Goal: Obtain resource: Obtain resource

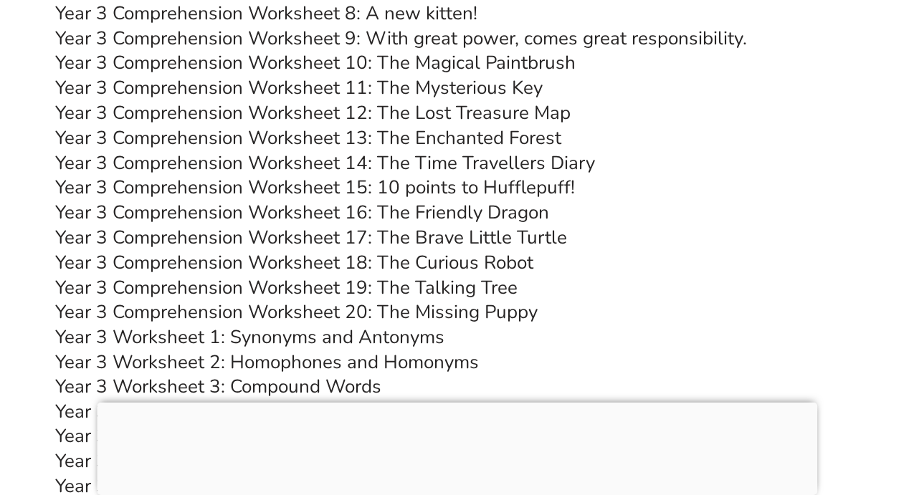
scroll to position [4868, 0]
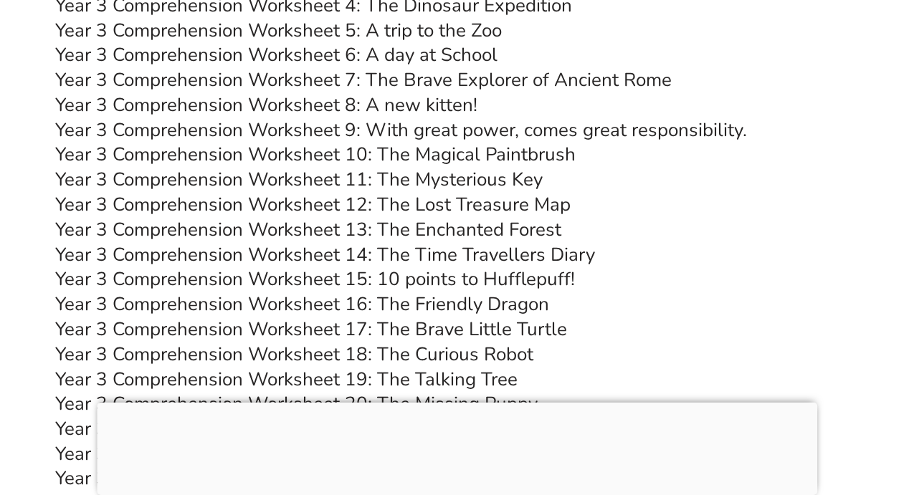
click at [458, 75] on link "Year 3 Comprehension Worksheet 7: The Brave Explorer of Ancient Rome" at bounding box center [364, 79] width 616 height 25
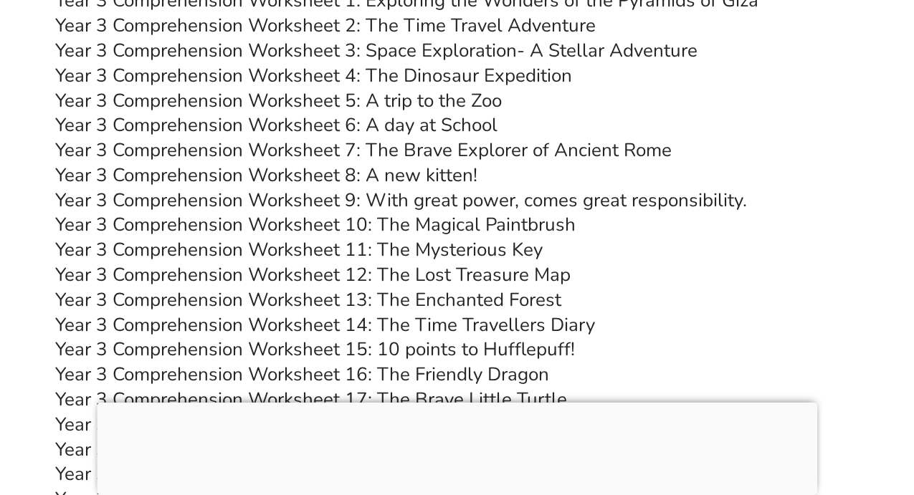
click at [436, 178] on link "Year 3 Comprehension Worksheet 8: A new kitten!" at bounding box center [267, 175] width 422 height 25
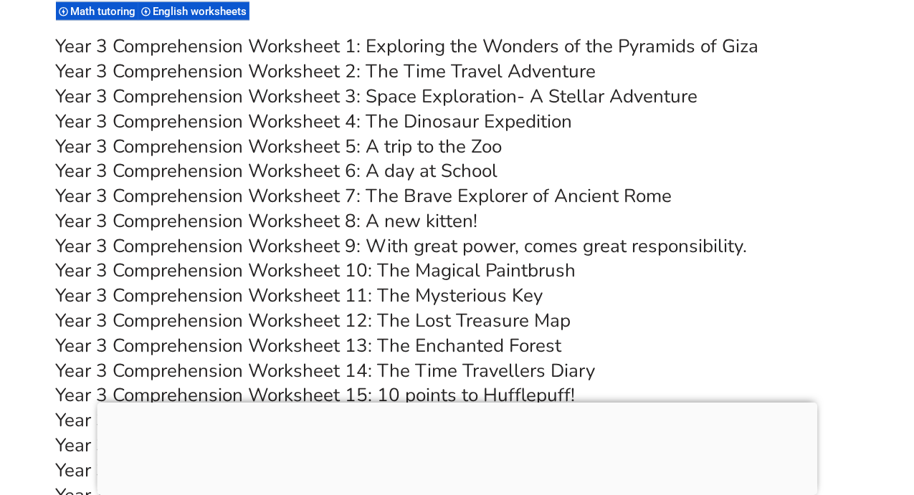
scroll to position [4749, 0]
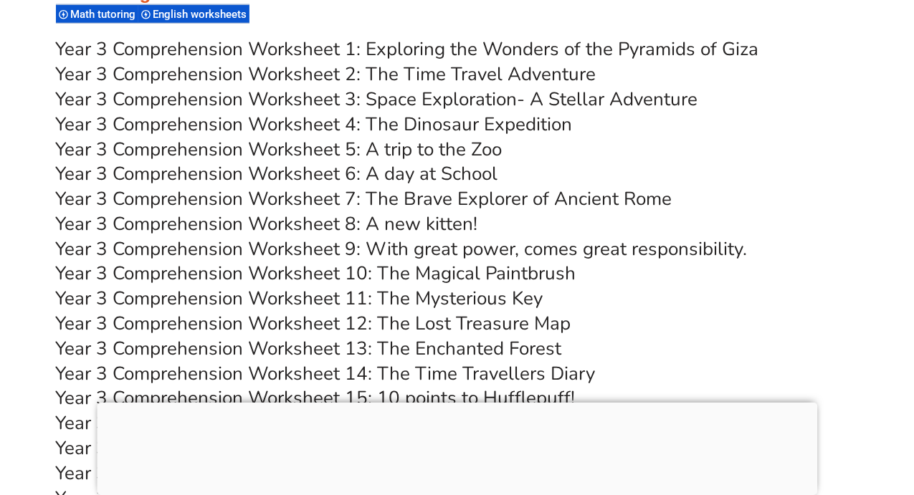
click at [403, 172] on link "Year 3 Comprehension Worksheet 6: A day at School" at bounding box center [277, 173] width 442 height 25
click at [408, 198] on link "Year 3 Comprehension Worksheet 7: The Brave Explorer of Ancient Rome" at bounding box center [364, 198] width 616 height 25
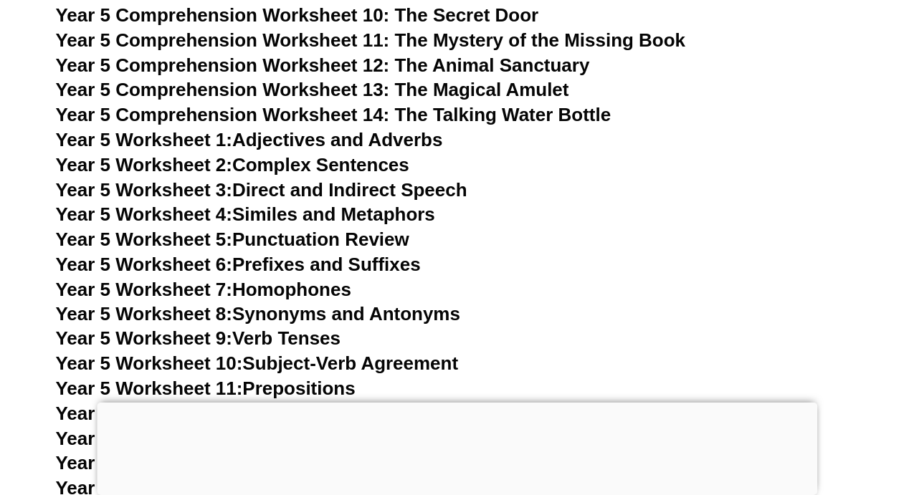
scroll to position [7184, 0]
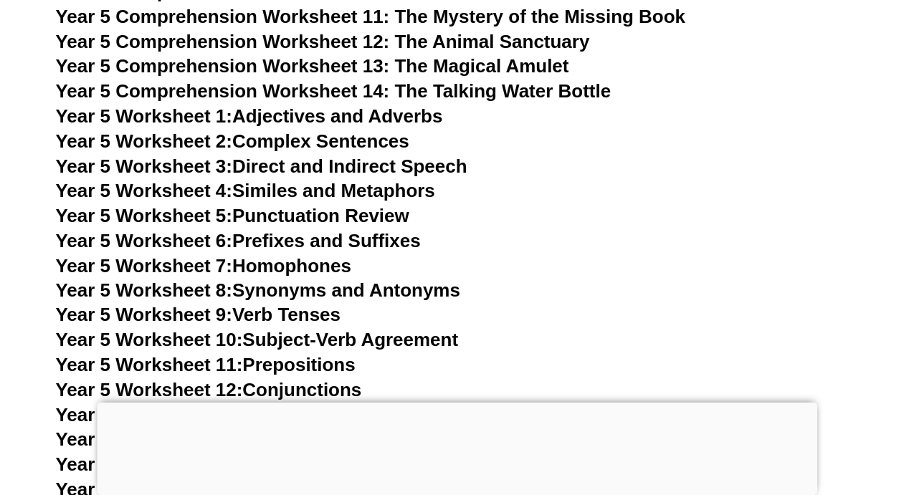
click at [365, 146] on link "Year 5 Worksheet 2: Complex Sentences" at bounding box center [232, 140] width 353 height 21
click at [388, 115] on link "Year 5 Worksheet 1: Adjectives and Adverbs" at bounding box center [249, 115] width 387 height 21
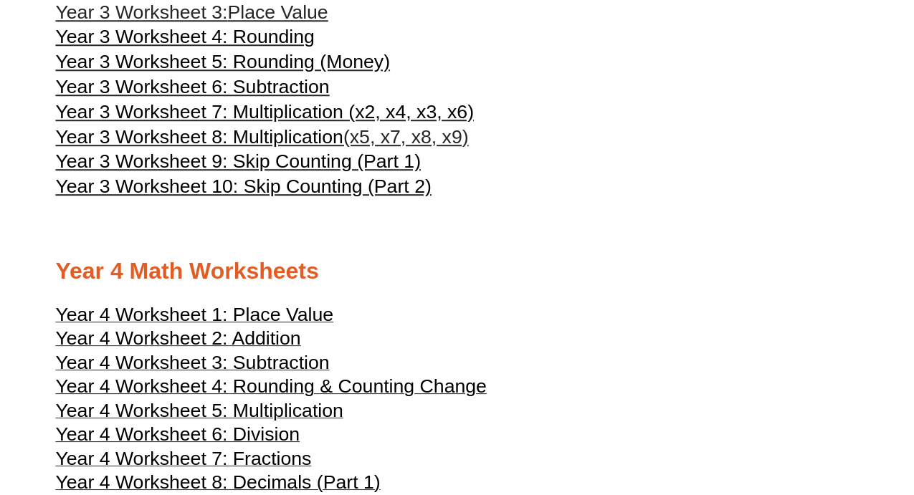
scroll to position [1529, 0]
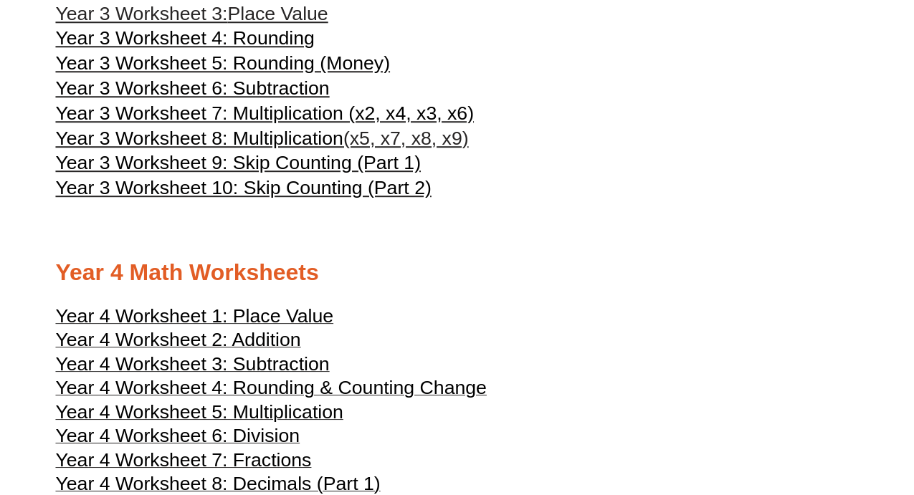
click at [287, 173] on span "Year 3 Worksheet 9: Skip Counting (Part 1)" at bounding box center [238, 162] width 365 height 21
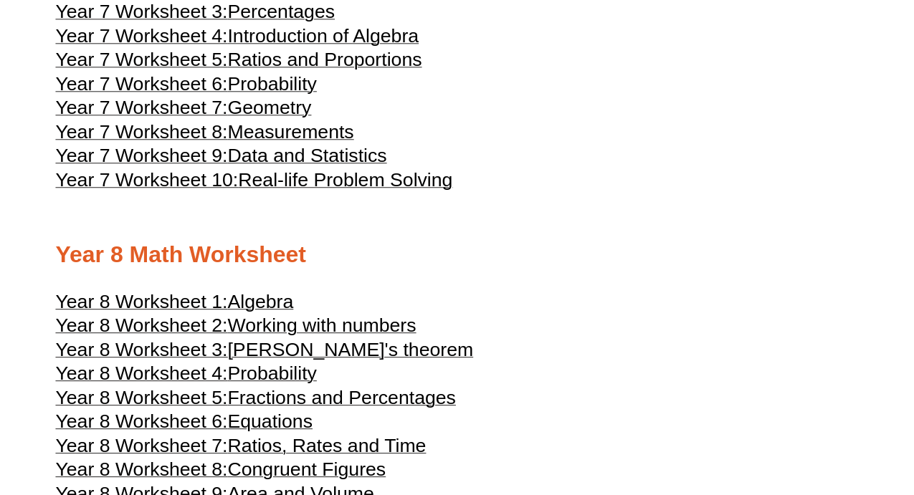
scroll to position [3515, 0]
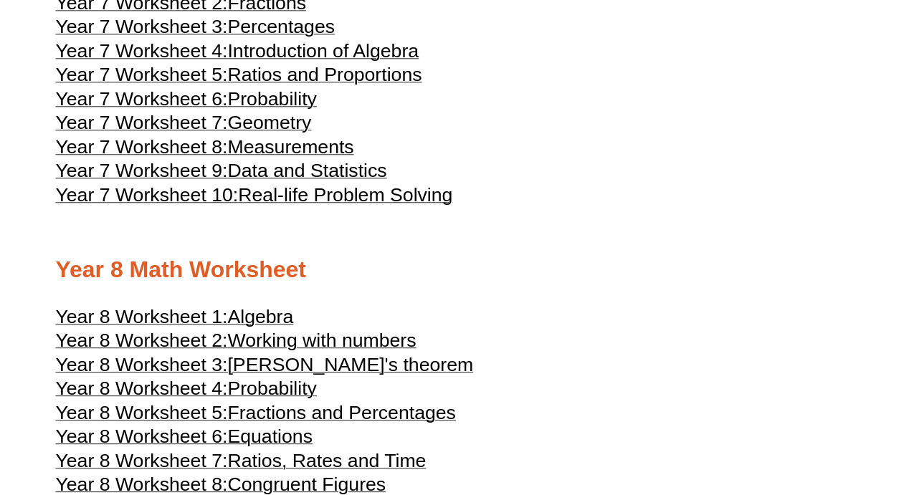
click at [292, 133] on span "Geometry" at bounding box center [270, 122] width 84 height 21
